Goal: Find specific page/section: Find specific page/section

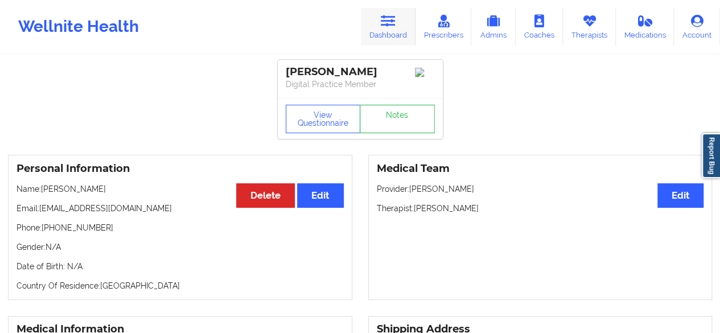
click at [387, 36] on link "Dashboard" at bounding box center [388, 27] width 55 height 38
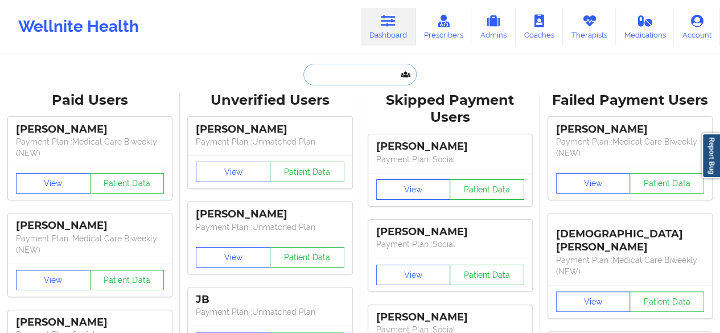
click at [334, 81] on input "text" at bounding box center [359, 75] width 113 height 22
paste input "[EMAIL_ADDRESS][DOMAIN_NAME]"
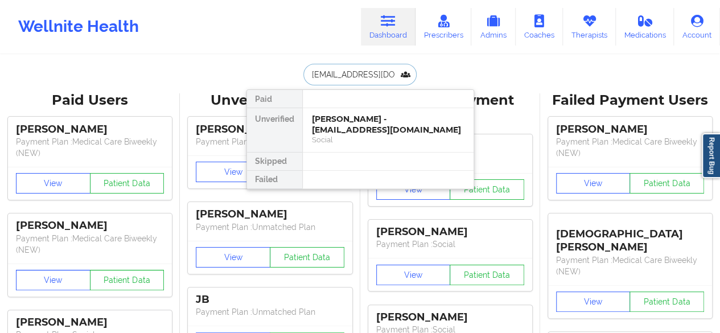
type input "[EMAIL_ADDRESS][DOMAIN_NAME]"
click at [345, 135] on div "Social" at bounding box center [388, 140] width 153 height 10
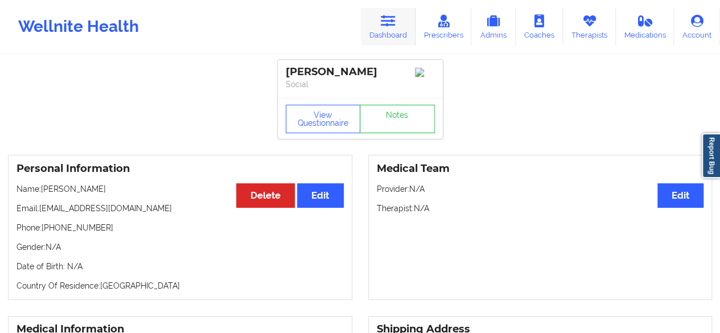
click at [416, 28] on link "Dashboard" at bounding box center [388, 27] width 55 height 38
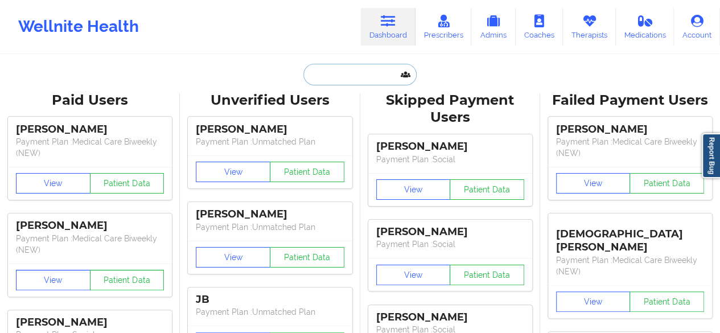
click at [360, 73] on input "text" at bounding box center [359, 75] width 113 height 22
paste input "[PERSON_NAME]"
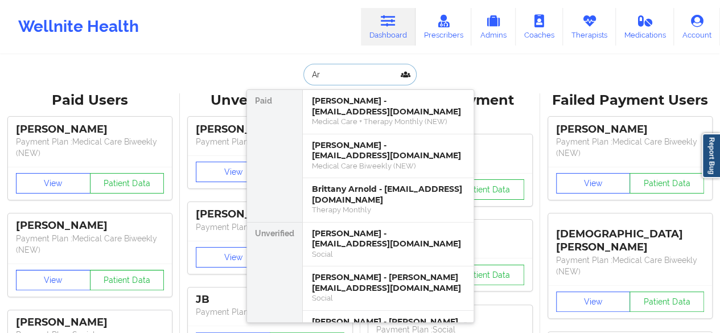
type input "A"
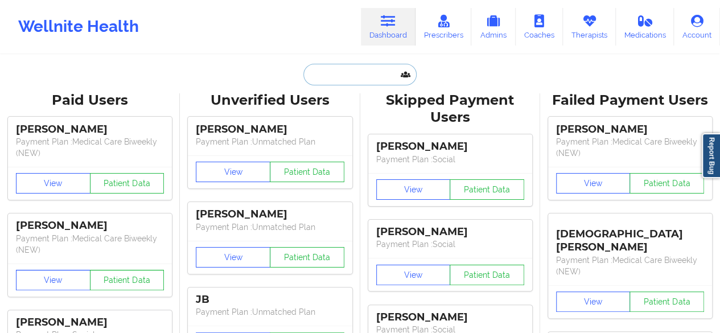
paste input "[PERSON_NAME]"
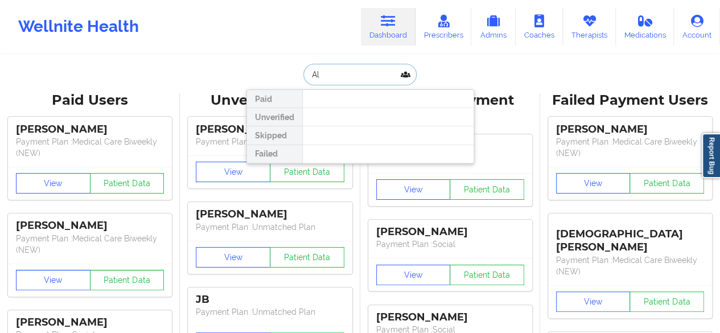
type input "A"
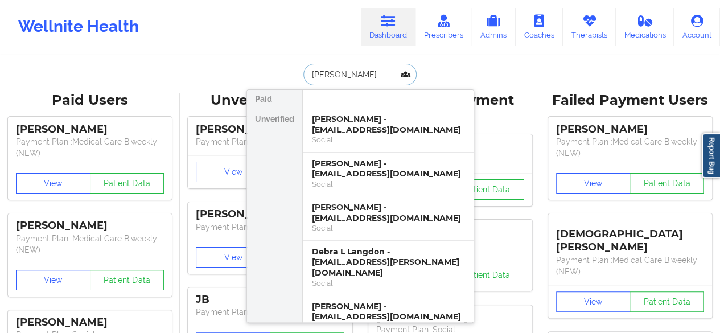
type input "[PERSON_NAME]"
